Goal: Task Accomplishment & Management: Use online tool/utility

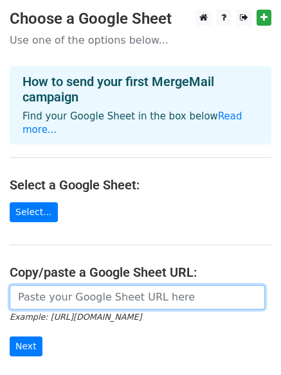
click at [73, 285] on input "url" at bounding box center [137, 297] width 255 height 24
paste input "https://docs.google.com/spreadsheets/d/151p7GZGW7VYW0OxApZxH7FxTfB6CytEJVe__Dow…"
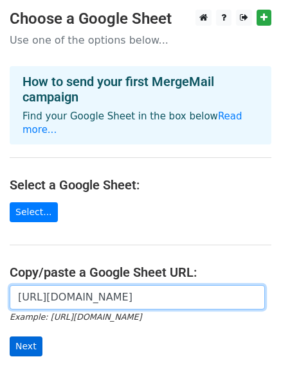
type input "https://docs.google.com/spreadsheets/d/151p7GZGW7VYW0OxApZxH7FxTfB6CytEJVe__Dow…"
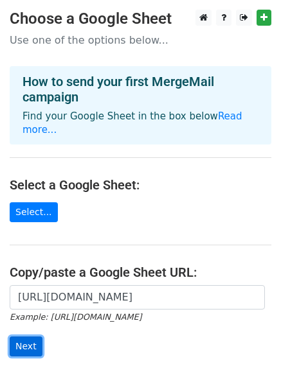
click at [24, 337] on input "Next" at bounding box center [26, 347] width 33 height 20
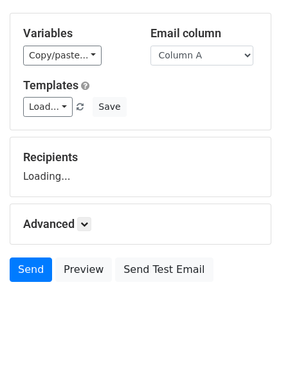
scroll to position [123, 0]
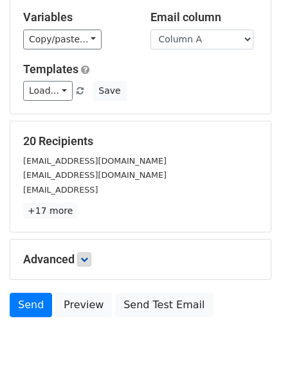
click at [88, 268] on div "Advanced Tracking Track Opens UTM Codes Track Clicks Filters Only include sprea…" at bounding box center [140, 260] width 260 height 40
click at [88, 263] on icon at bounding box center [84, 260] width 8 height 8
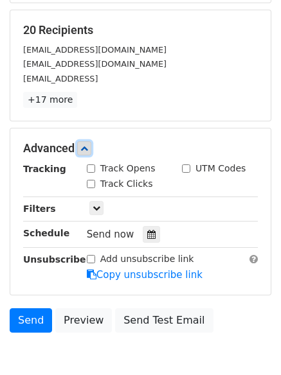
scroll to position [286, 0]
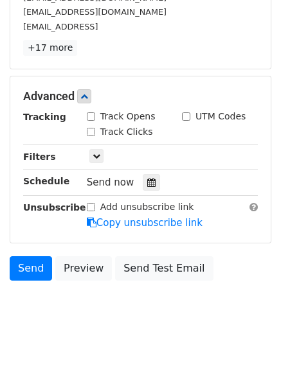
drag, startPoint x: 91, startPoint y: 115, endPoint x: 92, endPoint y: 128, distance: 13.5
click at [92, 116] on input "Track Opens" at bounding box center [91, 116] width 8 height 8
checkbox input "true"
click at [92, 136] on div "Track Clicks" at bounding box center [120, 131] width 66 height 13
click at [92, 132] on input "Track Clicks" at bounding box center [91, 132] width 8 height 8
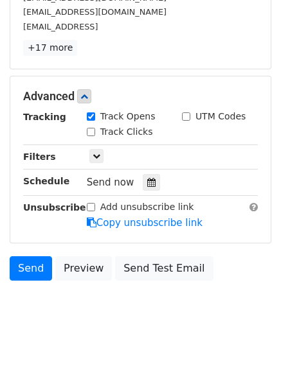
checkbox input "true"
click at [147, 180] on icon at bounding box center [151, 182] width 8 height 9
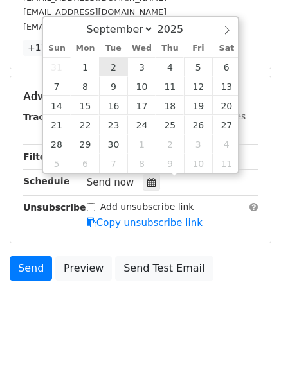
type input "2025-09-02 12:00"
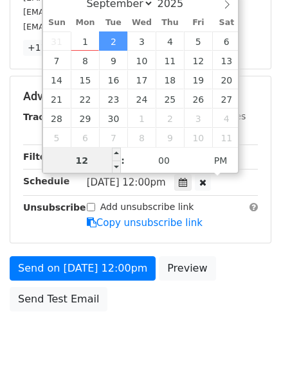
scroll to position [1, 0]
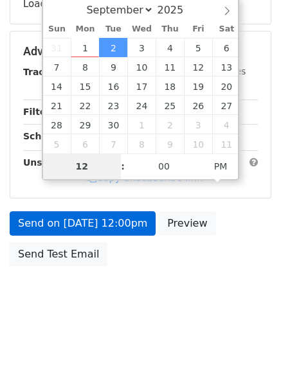
type input "2"
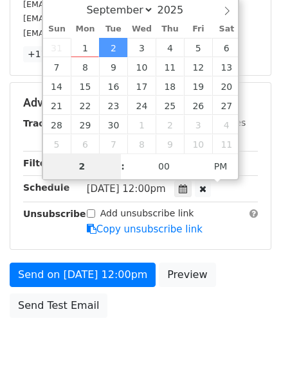
scroll to position [286, 0]
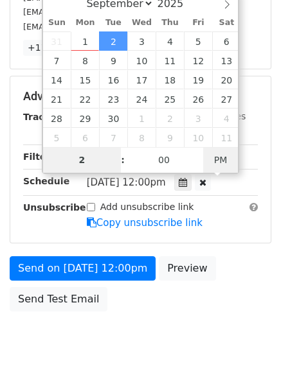
type input "2025-09-02 02:00"
type input "02"
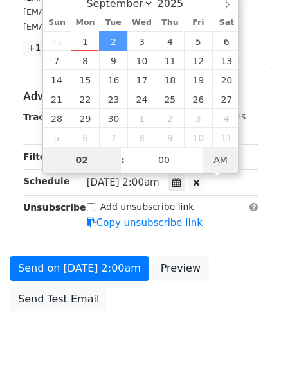
click at [218, 159] on span "AM" at bounding box center [220, 160] width 35 height 26
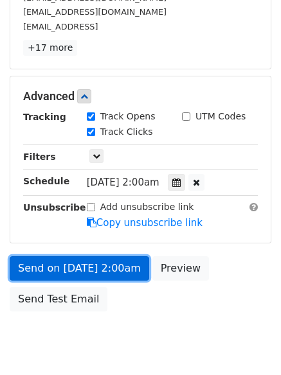
click at [75, 259] on link "Send on Sep 2 at 2:00am" at bounding box center [79, 268] width 139 height 24
click at [71, 265] on link "Send on Sep 2 at 2:00am" at bounding box center [79, 268] width 139 height 24
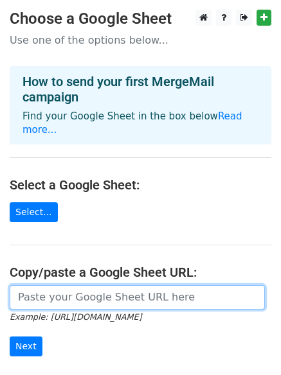
click at [66, 291] on input "url" at bounding box center [137, 297] width 255 height 24
type input "https://docs.google.com/spreadsheets/d/151p7GZGW7VYW0OxApZxH7FxTfB6CytEJVe__Dow…"
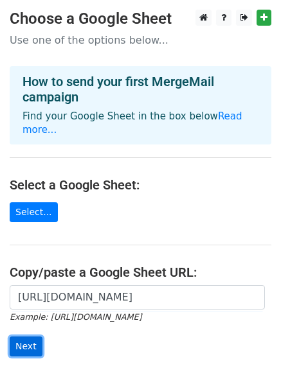
click at [19, 337] on input "Next" at bounding box center [26, 347] width 33 height 20
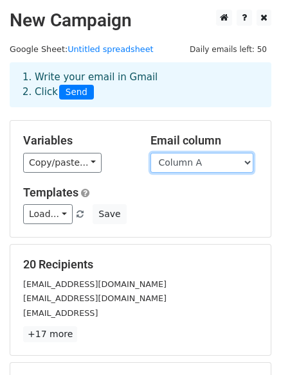
drag, startPoint x: 204, startPoint y: 166, endPoint x: 200, endPoint y: 171, distance: 6.6
click at [204, 166] on select "Column A Column B Column C Column D Column E Column F" at bounding box center [201, 163] width 103 height 20
select select "Column B"
click at [150, 153] on select "Column A Column B Column C Column D Column E Column F" at bounding box center [201, 163] width 103 height 20
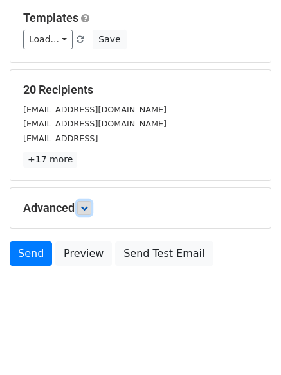
click at [91, 207] on link at bounding box center [84, 208] width 14 height 14
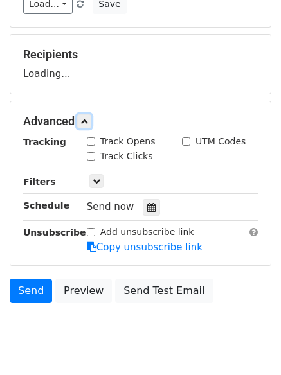
scroll to position [229, 0]
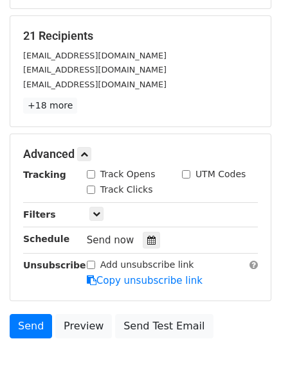
click at [94, 171] on input "Track Opens" at bounding box center [91, 174] width 8 height 8
checkbox input "true"
click at [95, 186] on div "Track Clicks" at bounding box center [120, 189] width 66 height 13
click at [94, 189] on input "Track Clicks" at bounding box center [91, 190] width 8 height 8
checkbox input "true"
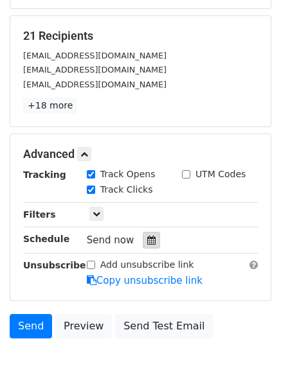
click at [147, 238] on icon at bounding box center [151, 240] width 8 height 9
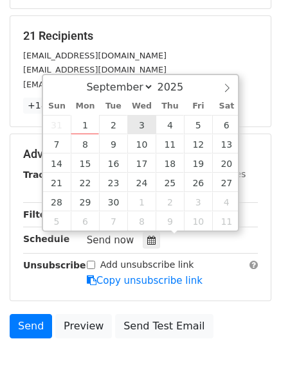
type input "2025-09-03 12:00"
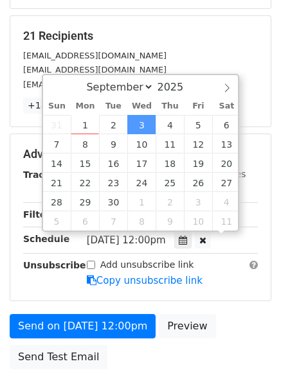
scroll to position [1, 0]
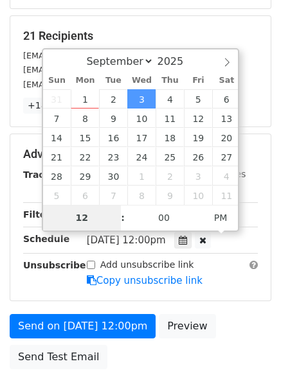
type input "3"
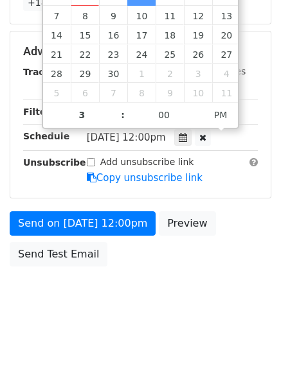
type input "2025-09-03 15:00"
click at [163, 305] on body "New Campaign Daily emails left: 50 Google Sheet: Untitled spreadsheet 1. Write …" at bounding box center [140, 1] width 281 height 646
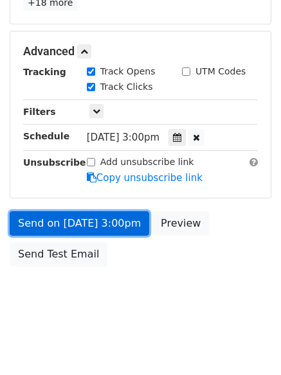
click at [74, 217] on link "Send on Sep 3 at 3:00pm" at bounding box center [79, 223] width 139 height 24
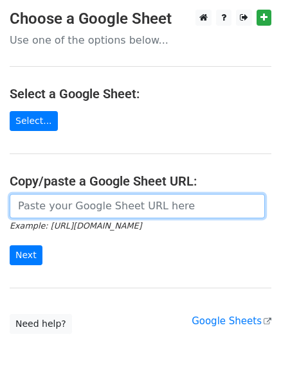
drag, startPoint x: 57, startPoint y: 204, endPoint x: 68, endPoint y: 214, distance: 14.6
click at [57, 204] on input "url" at bounding box center [137, 206] width 255 height 24
type input "[URL][DOMAIN_NAME]"
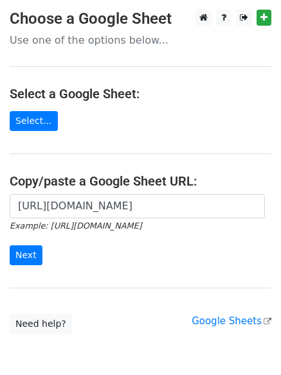
click at [17, 243] on form "[URL][DOMAIN_NAME] Example: [URL][DOMAIN_NAME] Next" at bounding box center [140, 230] width 261 height 72
click at [20, 249] on input "Next" at bounding box center [26, 255] width 33 height 20
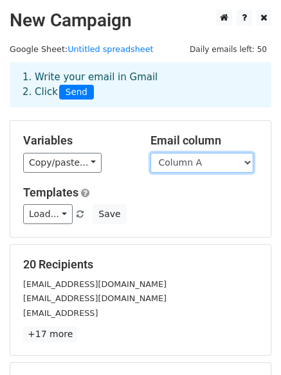
click at [197, 160] on select "Column A Column B Column C Column D Column E Column F" at bounding box center [201, 163] width 103 height 20
select select "Column C"
click at [150, 153] on select "Column A Column B Column C Column D Column E Column F" at bounding box center [201, 163] width 103 height 20
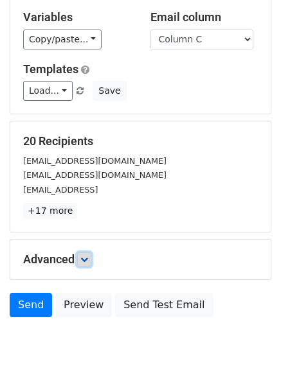
click at [91, 252] on link at bounding box center [84, 259] width 14 height 14
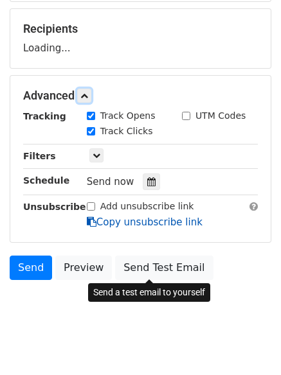
scroll to position [236, 0]
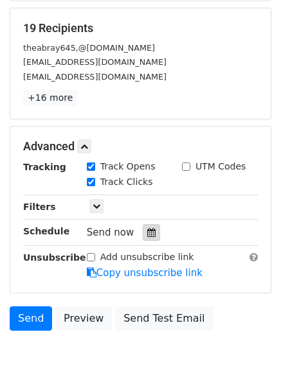
click at [145, 225] on div at bounding box center [151, 232] width 17 height 17
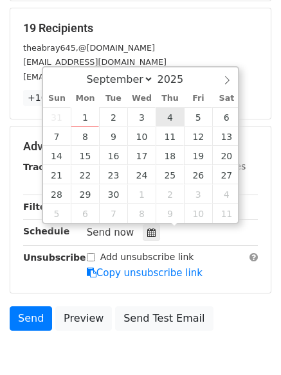
type input "2025-09-04 12:00"
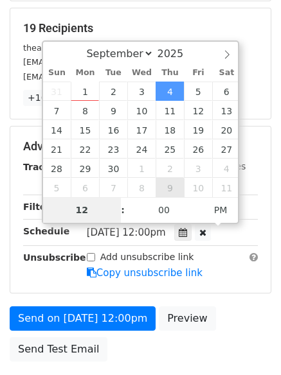
type input "5"
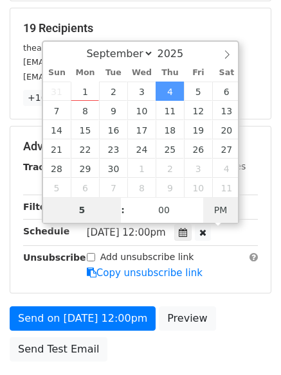
type input "2025-09-04 05:00"
type input "05"
click at [224, 209] on span "PM" at bounding box center [220, 210] width 35 height 26
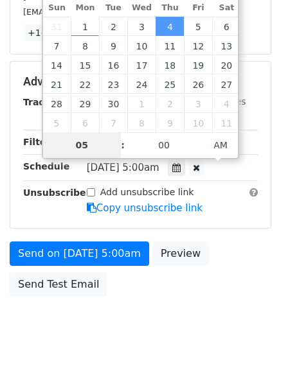
scroll to position [280, 0]
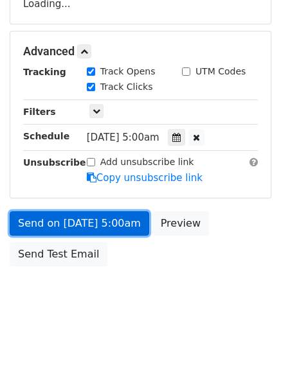
click at [79, 221] on form "Variables Copy/paste... {{Column A}} {{Column B}} {{Column C}} {{Column D}} {{C…" at bounding box center [140, 56] width 261 height 433
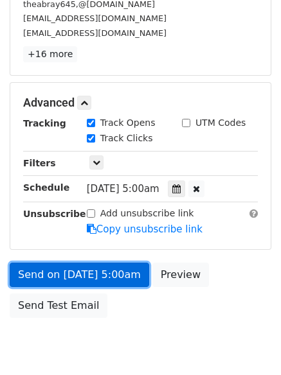
click at [87, 274] on link "Send on Sep 4 at 5:00am" at bounding box center [79, 275] width 139 height 24
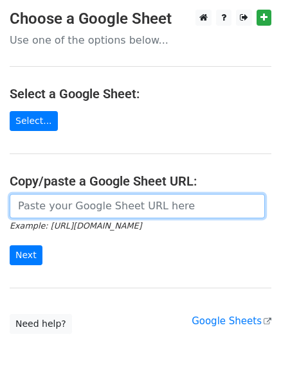
drag, startPoint x: 76, startPoint y: 207, endPoint x: 87, endPoint y: 217, distance: 15.0
click at [76, 207] on input "url" at bounding box center [137, 206] width 255 height 24
type input "[URL][DOMAIN_NAME]"
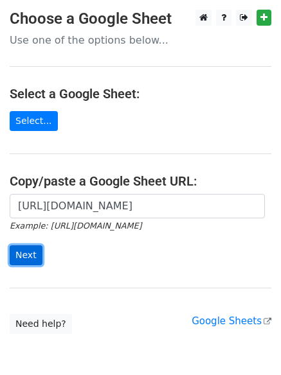
click at [32, 252] on input "Next" at bounding box center [26, 255] width 33 height 20
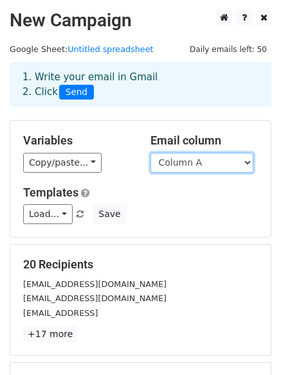
click at [198, 166] on select "Column A Column B Column C Column D Column E Column F" at bounding box center [201, 163] width 103 height 20
click at [150, 153] on select "Column A Column B Column C Column D Column E Column F" at bounding box center [201, 163] width 103 height 20
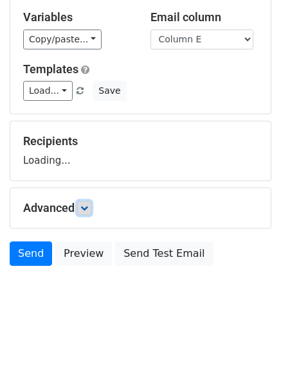
click at [82, 204] on link at bounding box center [84, 208] width 14 height 14
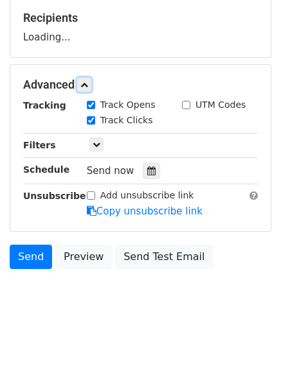
scroll to position [248, 0]
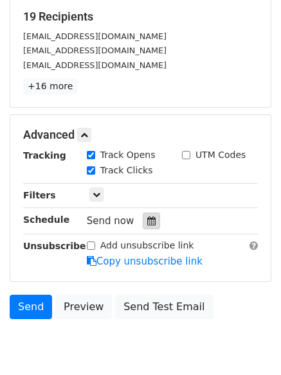
click at [147, 224] on icon at bounding box center [151, 220] width 8 height 9
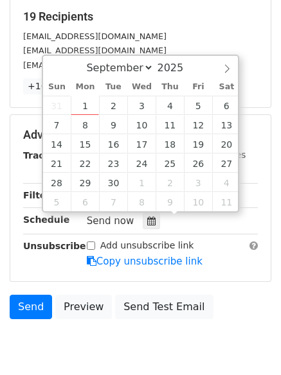
click at [15, 48] on div "designladyk67@gmail.com" at bounding box center [140, 50] width 254 height 15
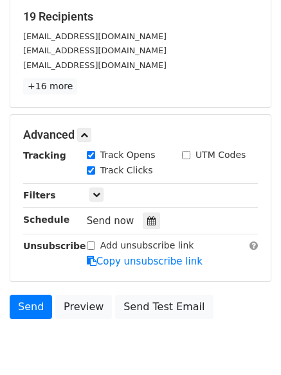
scroll to position [0, 0]
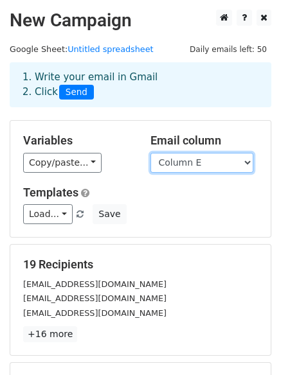
click at [193, 163] on select "Column A Column B Column C Column D Column E Column F" at bounding box center [201, 163] width 103 height 20
select select "Column D"
click at [150, 153] on select "Column A Column B Column C Column D Column E Column F" at bounding box center [201, 163] width 103 height 20
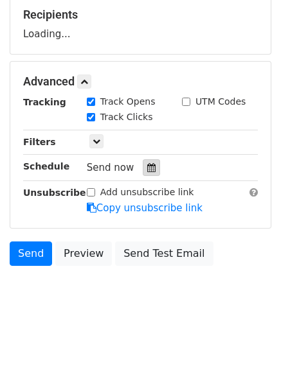
scroll to position [249, 0]
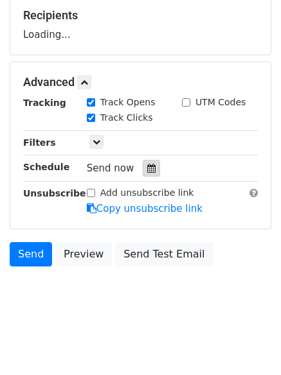
drag, startPoint x: 141, startPoint y: 164, endPoint x: 149, endPoint y: 176, distance: 14.4
click at [147, 164] on icon at bounding box center [151, 168] width 8 height 9
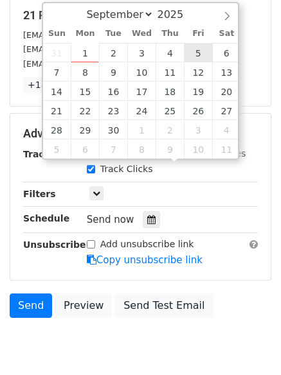
type input "2025-09-05 12:00"
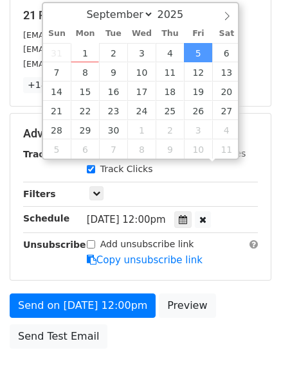
scroll to position [1, 0]
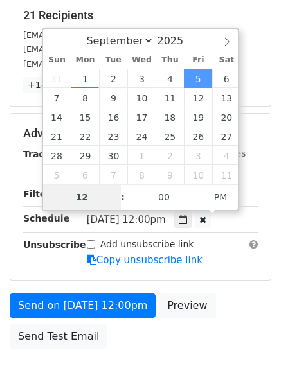
type input "6"
type input "2025-09-05 06:00"
type input "06"
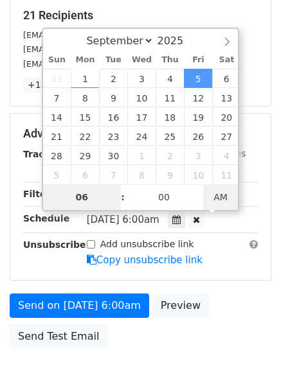
click at [218, 198] on span "AM" at bounding box center [220, 197] width 35 height 26
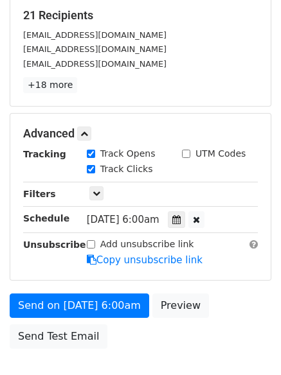
click at [195, 314] on div "Send on Sep 5 at 6:00am Preview Send Test Email" at bounding box center [140, 325] width 281 height 62
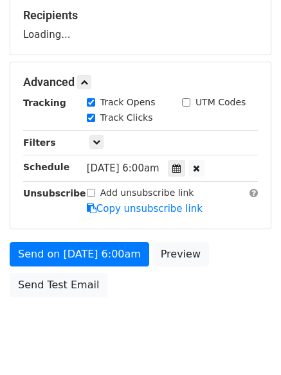
scroll to position [280, 0]
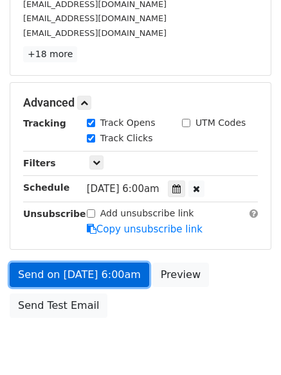
click at [85, 270] on link "Send on Sep 5 at 6:00am" at bounding box center [79, 275] width 139 height 24
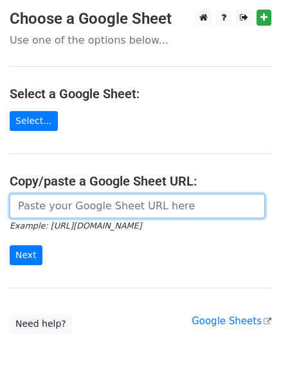
click at [100, 204] on input "url" at bounding box center [137, 206] width 255 height 24
type input "https://docs.google.com/spreadsheets/d/151p7GZGW7VYW0OxApZxH7FxTfB6CytEJVe__Dow…"
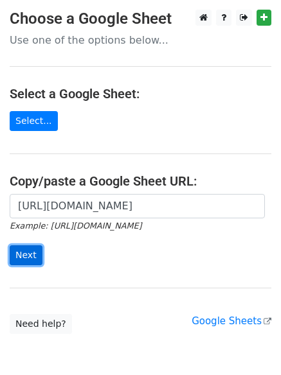
click at [15, 252] on input "Next" at bounding box center [26, 255] width 33 height 20
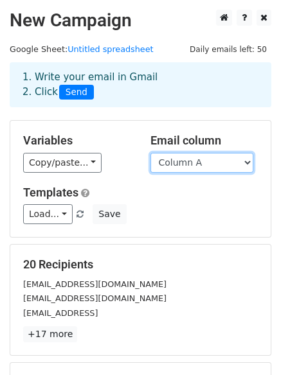
drag, startPoint x: 200, startPoint y: 158, endPoint x: 201, endPoint y: 168, distance: 10.4
click at [200, 158] on select "Column A Column B Column C Column D Column E Column F" at bounding box center [201, 163] width 103 height 20
select select "Column F"
click at [150, 153] on select "Column A Column B Column C Column D Column E Column F" at bounding box center [201, 163] width 103 height 20
click at [200, 161] on select "Column A Column B Column C Column D Column E Column F" at bounding box center [201, 163] width 103 height 20
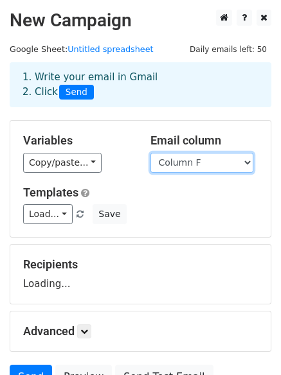
click at [150, 153] on select "Column A Column B Column C Column D Column E Column F" at bounding box center [201, 163] width 103 height 20
click at [181, 159] on select "Column A Column B Column C Column D Column E Column F" at bounding box center [201, 163] width 103 height 20
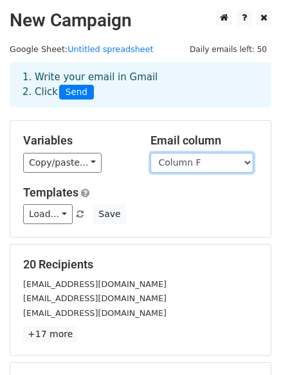
click at [150, 153] on select "Column A Column B Column C Column D Column E Column F" at bounding box center [201, 163] width 103 height 20
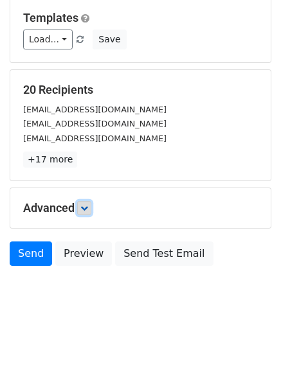
click at [88, 203] on link at bounding box center [84, 208] width 14 height 14
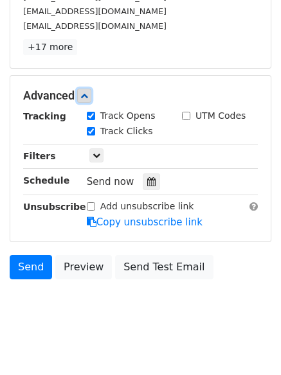
scroll to position [289, 0]
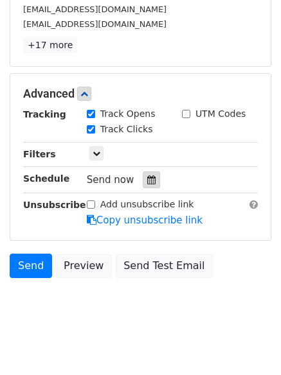
click at [147, 184] on icon at bounding box center [151, 179] width 8 height 9
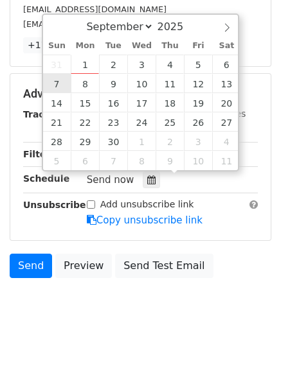
type input "[DATE] 12:00"
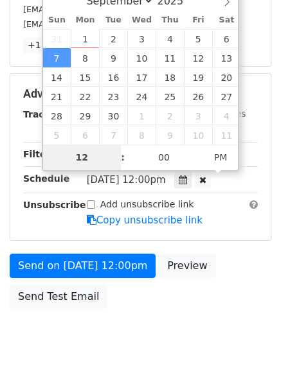
type input "8"
type input "[DATE] 08:00"
type input "08"
click at [218, 154] on span "PM" at bounding box center [220, 158] width 35 height 26
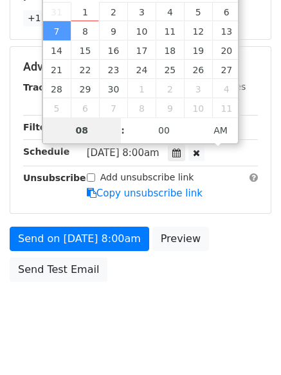
scroll to position [331, 0]
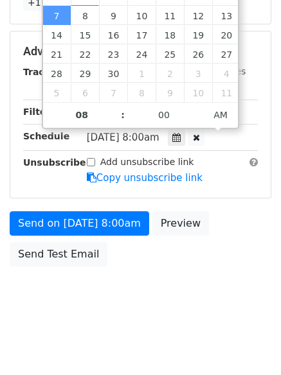
click at [141, 298] on body "New Campaign Daily emails left: 50 Google Sheet: Untitled spreadsheet 1. Write …" at bounding box center [140, 1] width 281 height 646
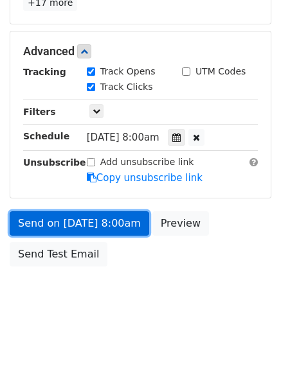
click at [77, 216] on link "Send on [DATE] 8:00am" at bounding box center [79, 223] width 139 height 24
